Goal: Check status

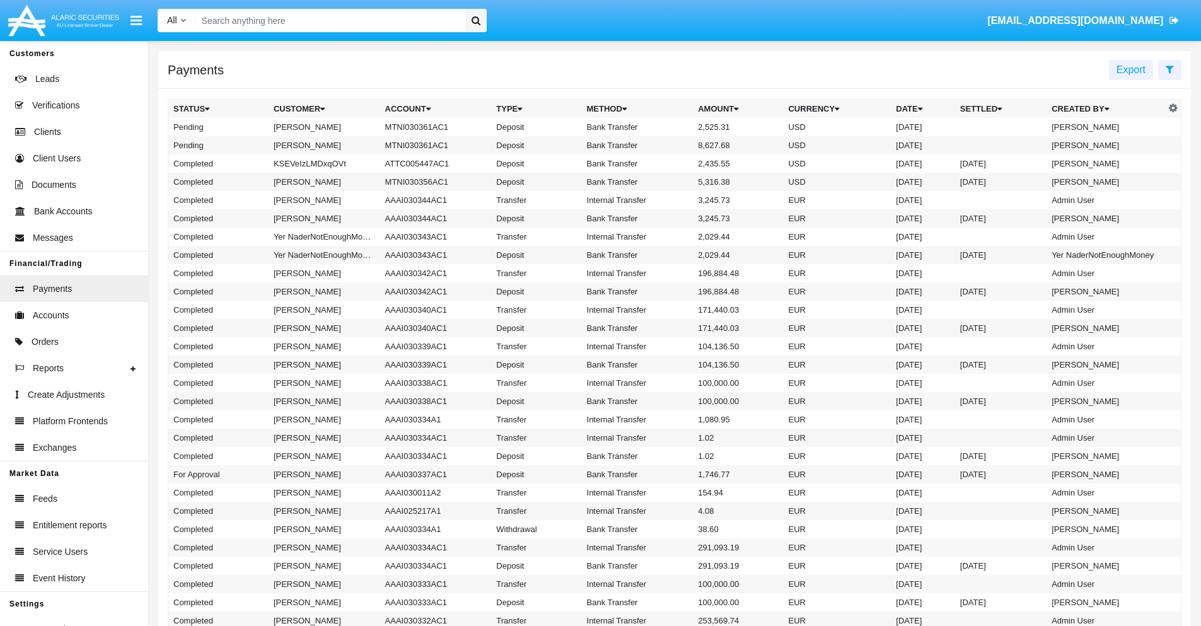
click at [1170, 69] on icon at bounding box center [1170, 69] width 8 height 10
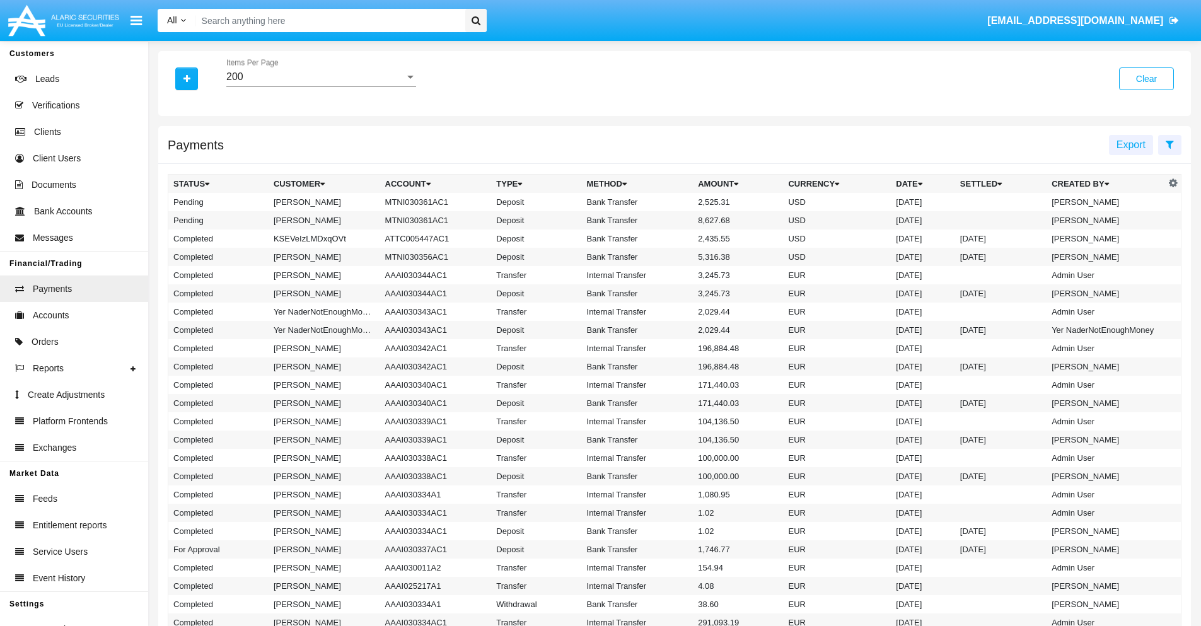
click at [321, 77] on div "200" at bounding box center [315, 76] width 178 height 11
click at [321, 86] on span "10" at bounding box center [321, 86] width 190 height 30
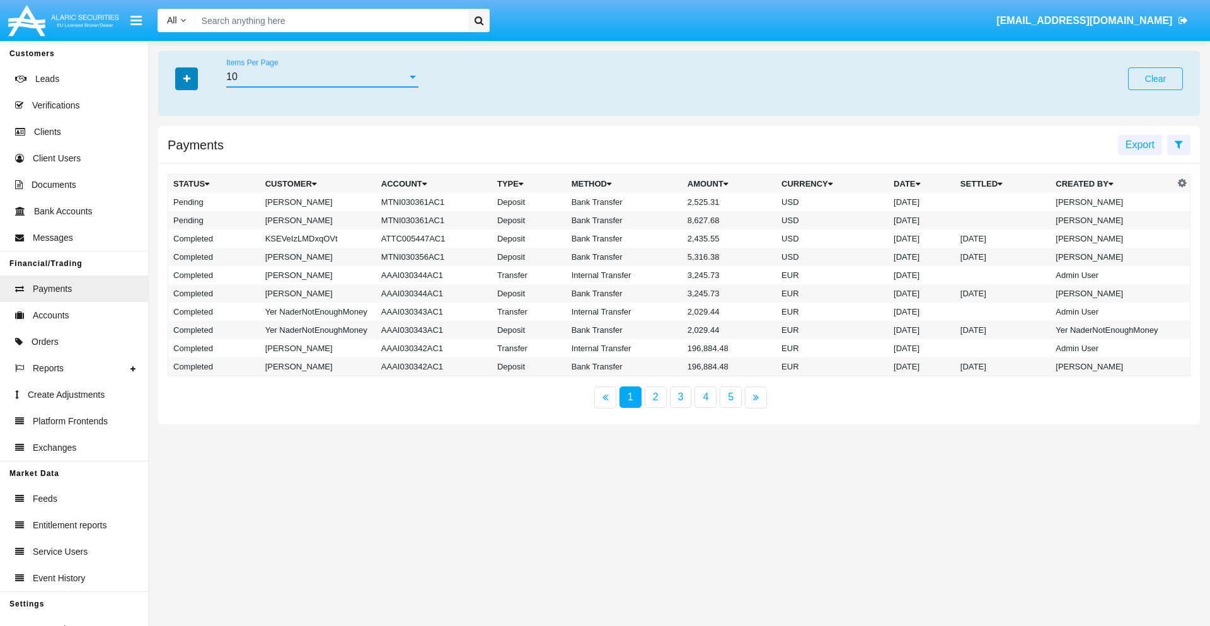
click at [187, 78] on icon "button" at bounding box center [186, 78] width 7 height 9
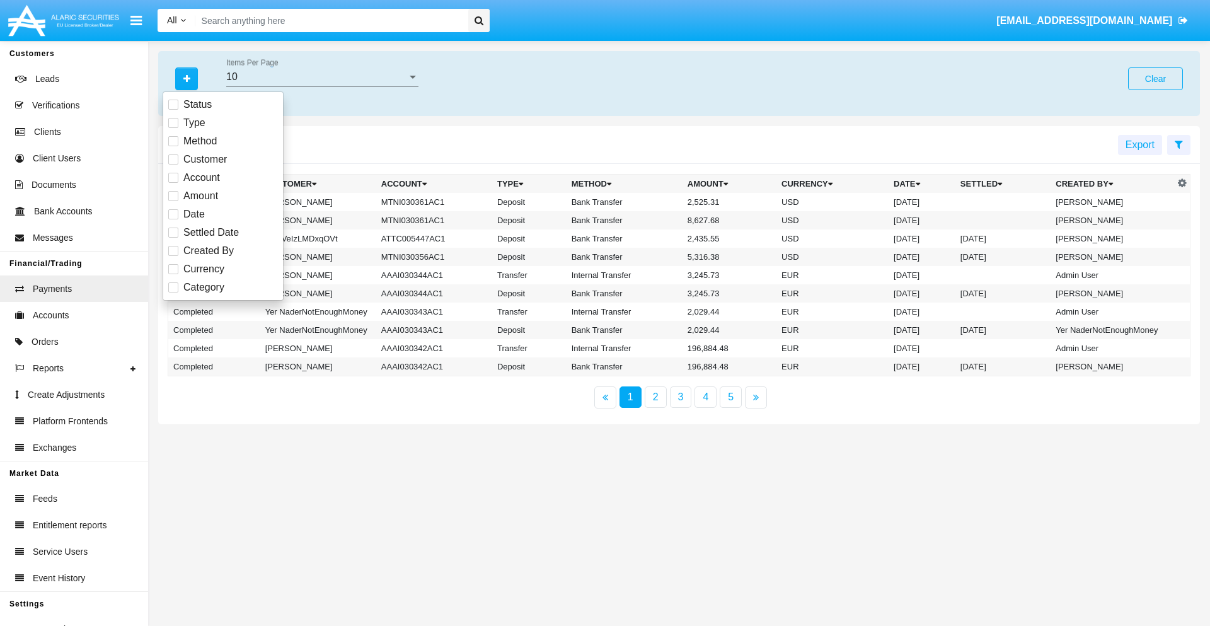
click at [197, 105] on span "Status" at bounding box center [197, 104] width 28 height 15
click at [173, 110] on input "Status" at bounding box center [173, 110] width 1 height 1
checkbox input "true"
click at [187, 78] on icon "button" at bounding box center [186, 78] width 7 height 9
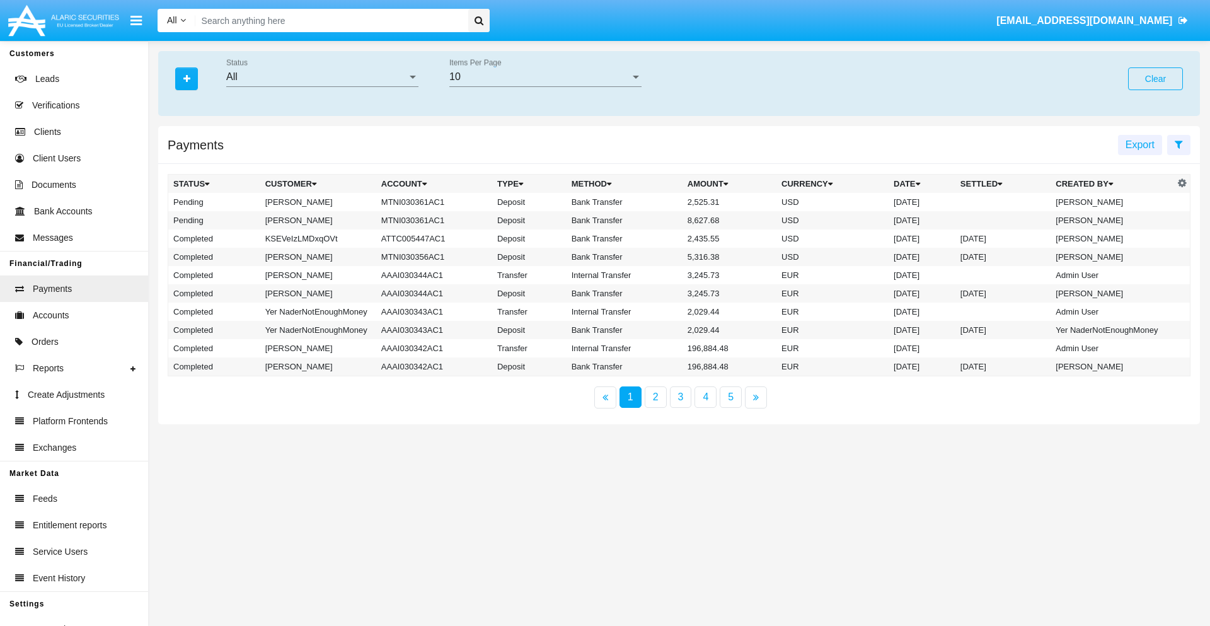
click at [322, 77] on div "All" at bounding box center [316, 76] width 181 height 11
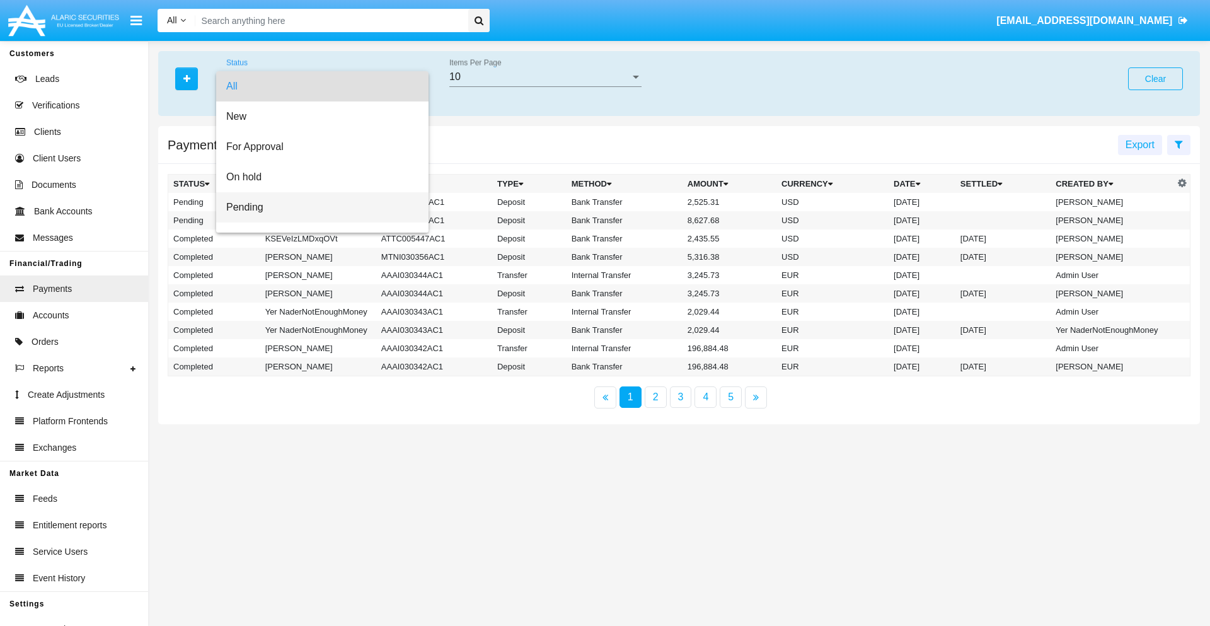
click at [317, 207] on span "Pending" at bounding box center [322, 207] width 192 height 30
